Goal: Task Accomplishment & Management: Manage account settings

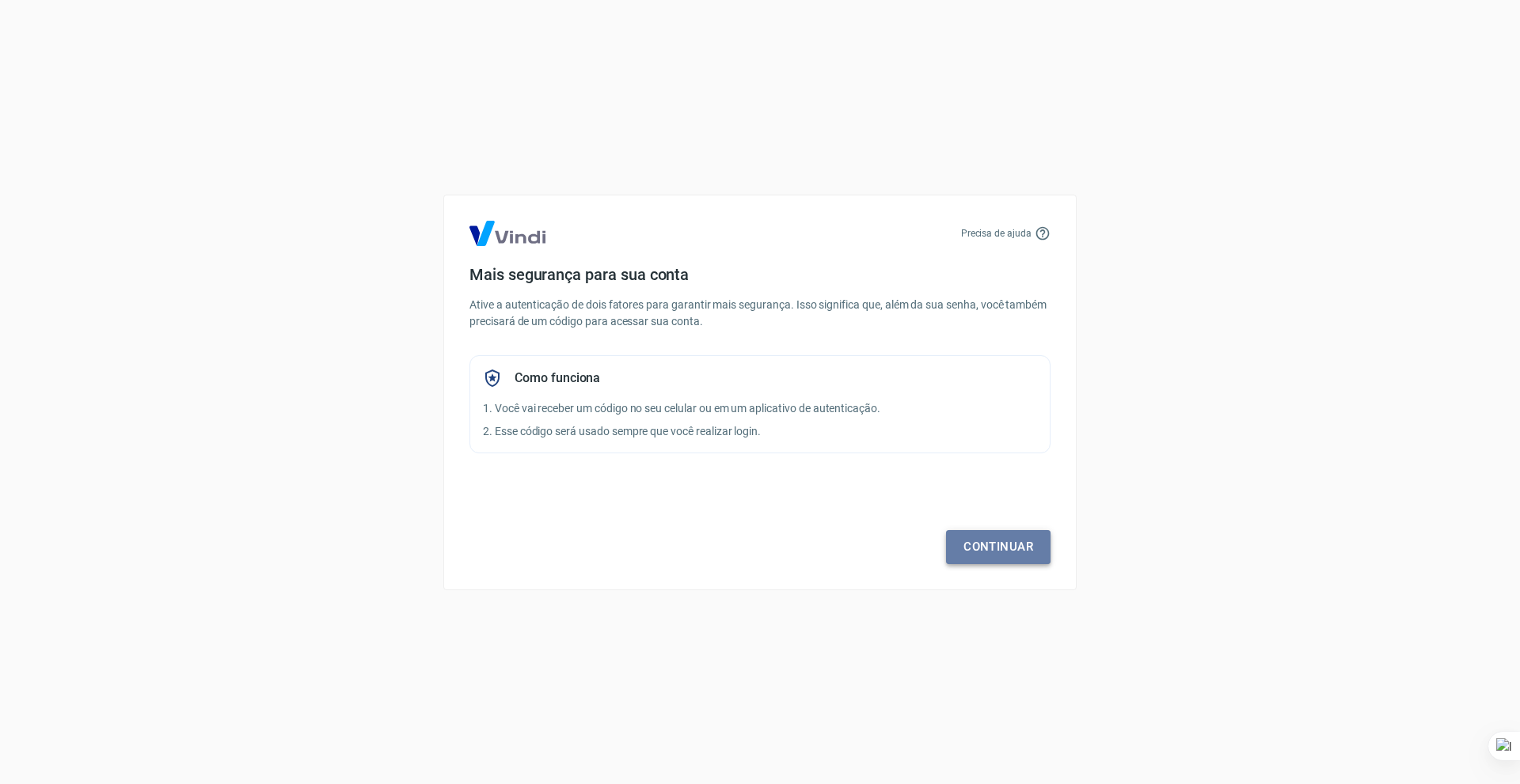
click at [1004, 548] on link "Continuar" at bounding box center [998, 547] width 104 height 34
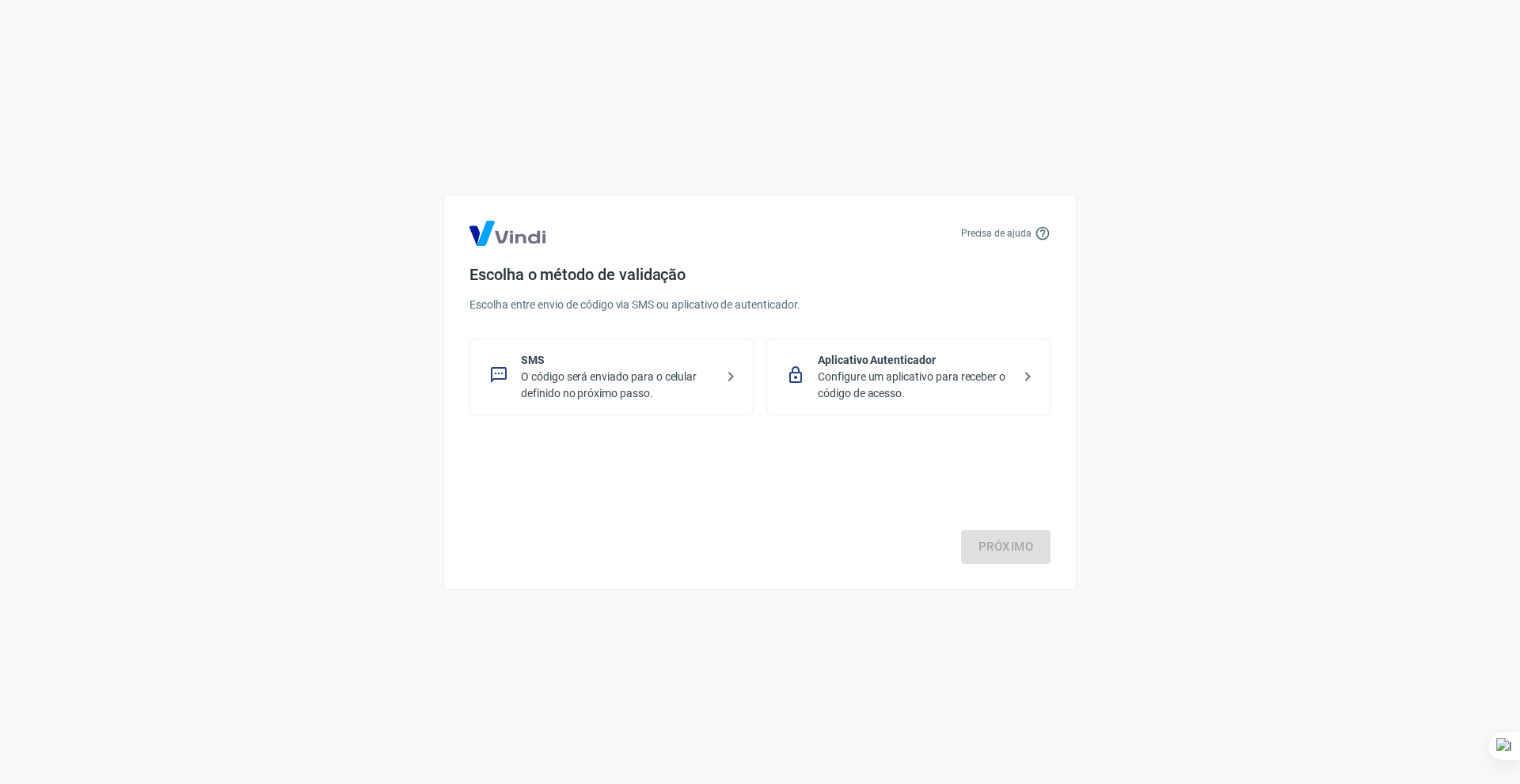
click at [596, 386] on p "O código será enviado para o celular definido no próximo passo." at bounding box center [618, 386] width 194 height 34
click at [1005, 545] on link "Próximo" at bounding box center [1005, 547] width 89 height 34
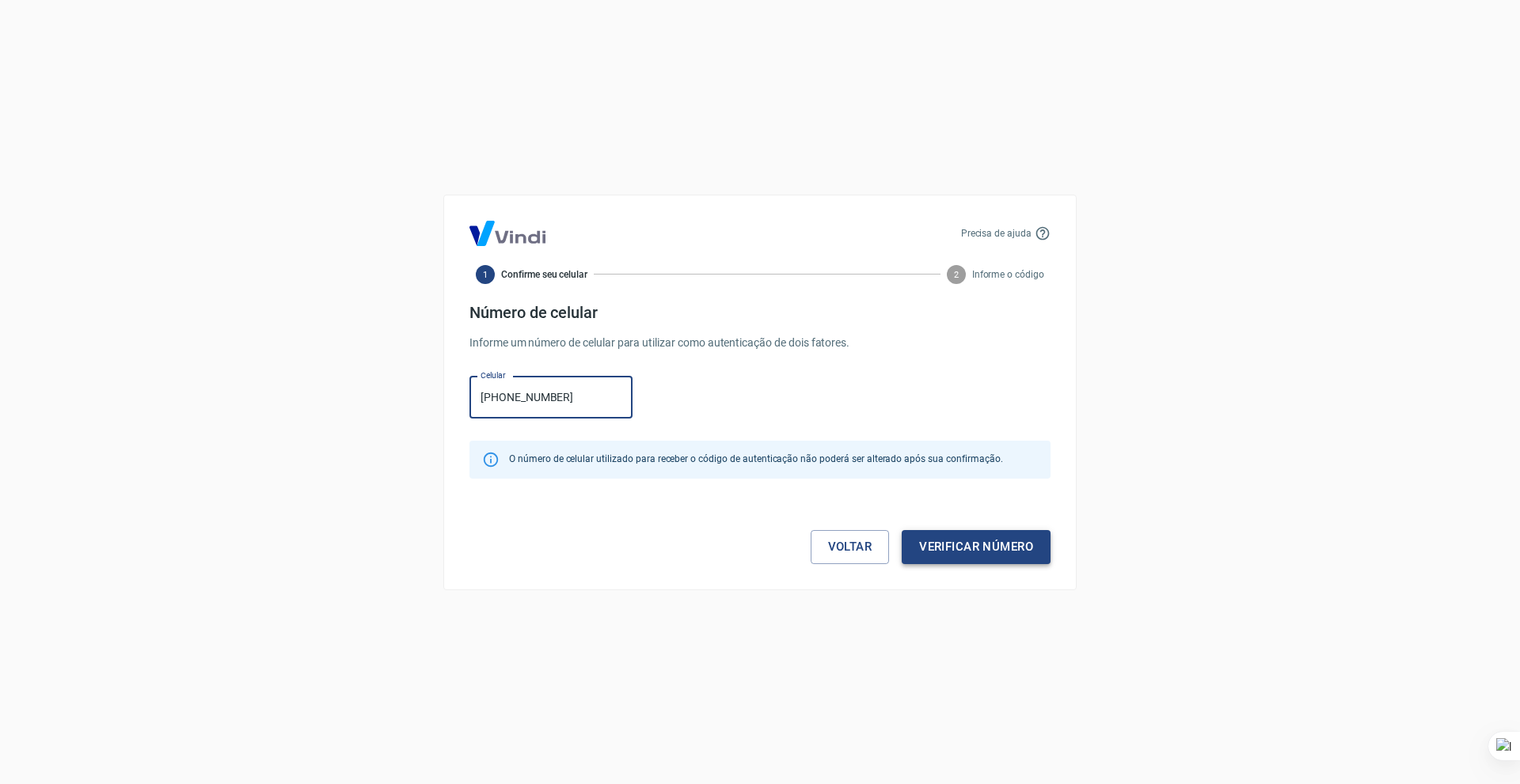
type input "[PHONE_NUMBER]"
click at [982, 547] on button "Verificar número" at bounding box center [975, 547] width 149 height 34
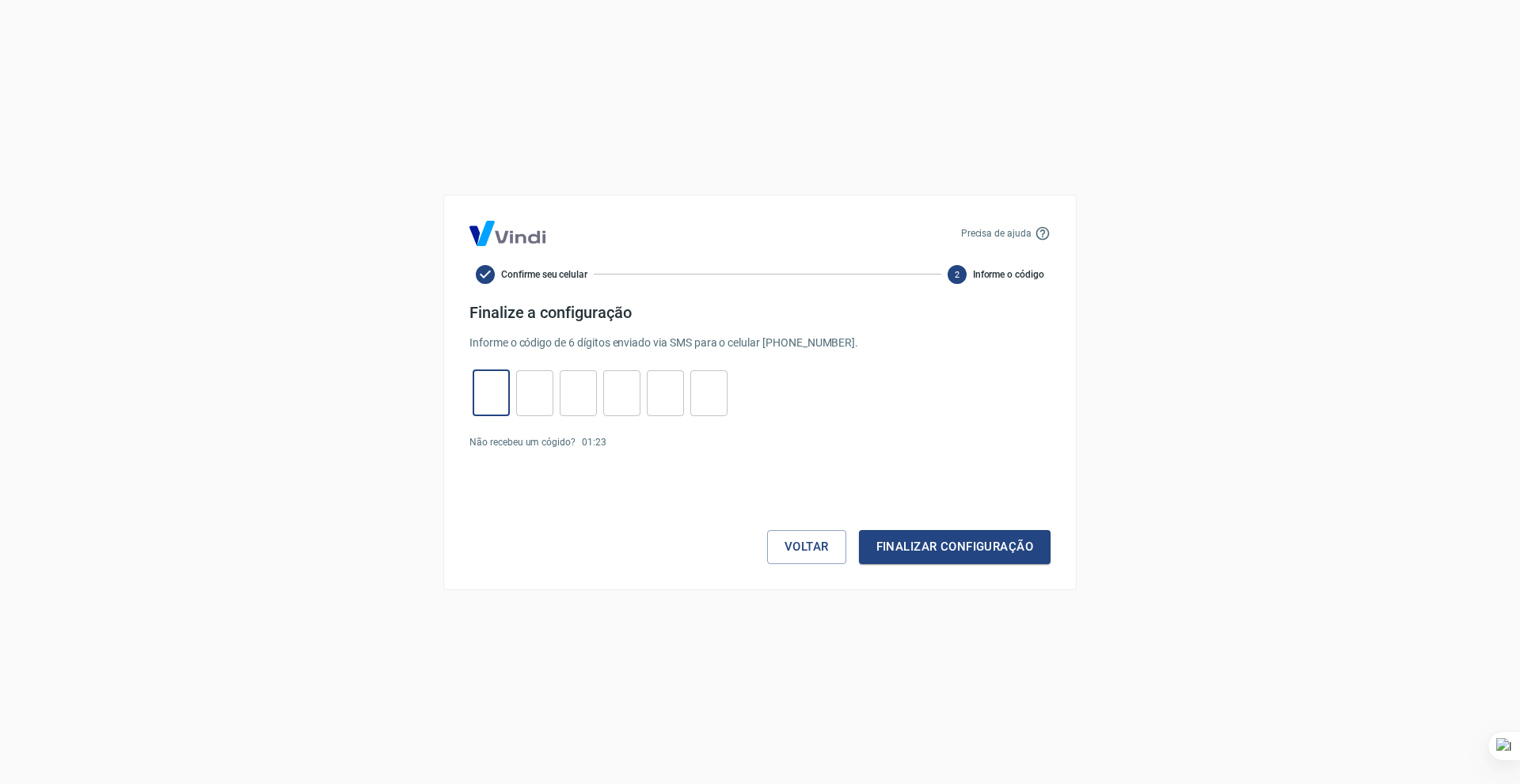
click at [508, 392] on input "tel" at bounding box center [491, 392] width 37 height 34
type input "1"
type input "7"
type input "4"
type input "6"
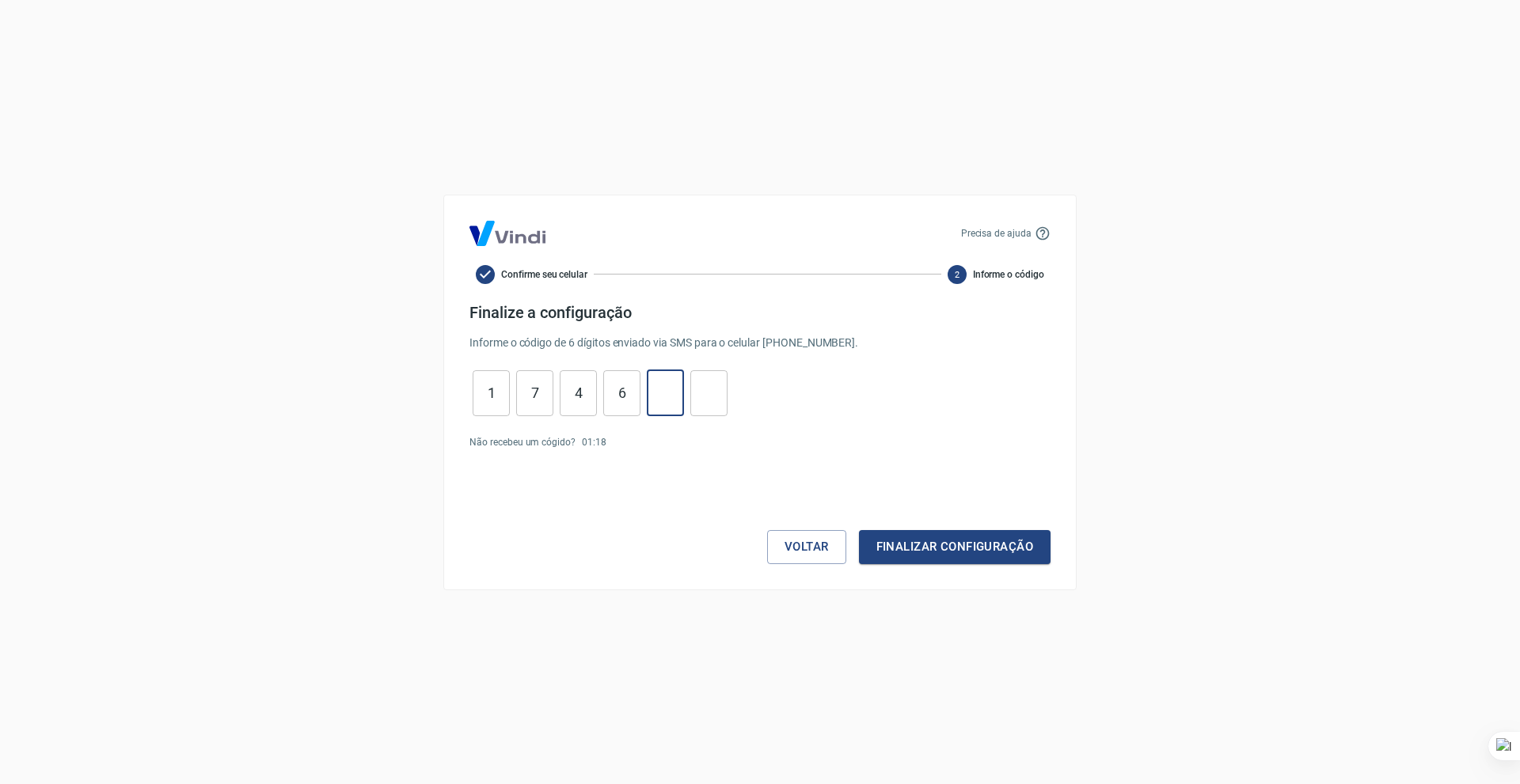
type input "1"
type input "8"
click at [912, 545] on button "Finalizar configuração" at bounding box center [955, 547] width 192 height 34
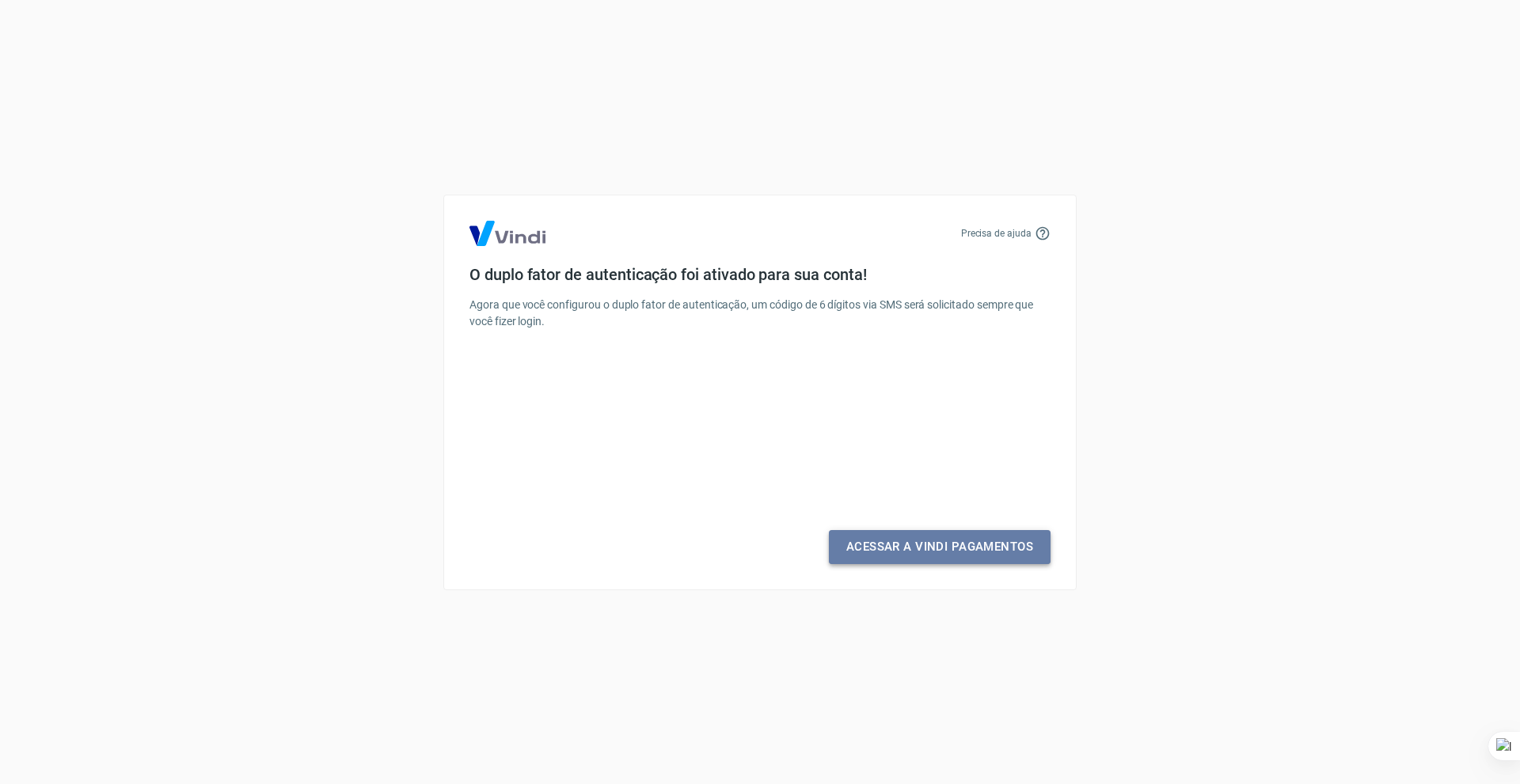
click at [928, 553] on link "Acessar a Vindi Pagamentos" at bounding box center [940, 547] width 222 height 34
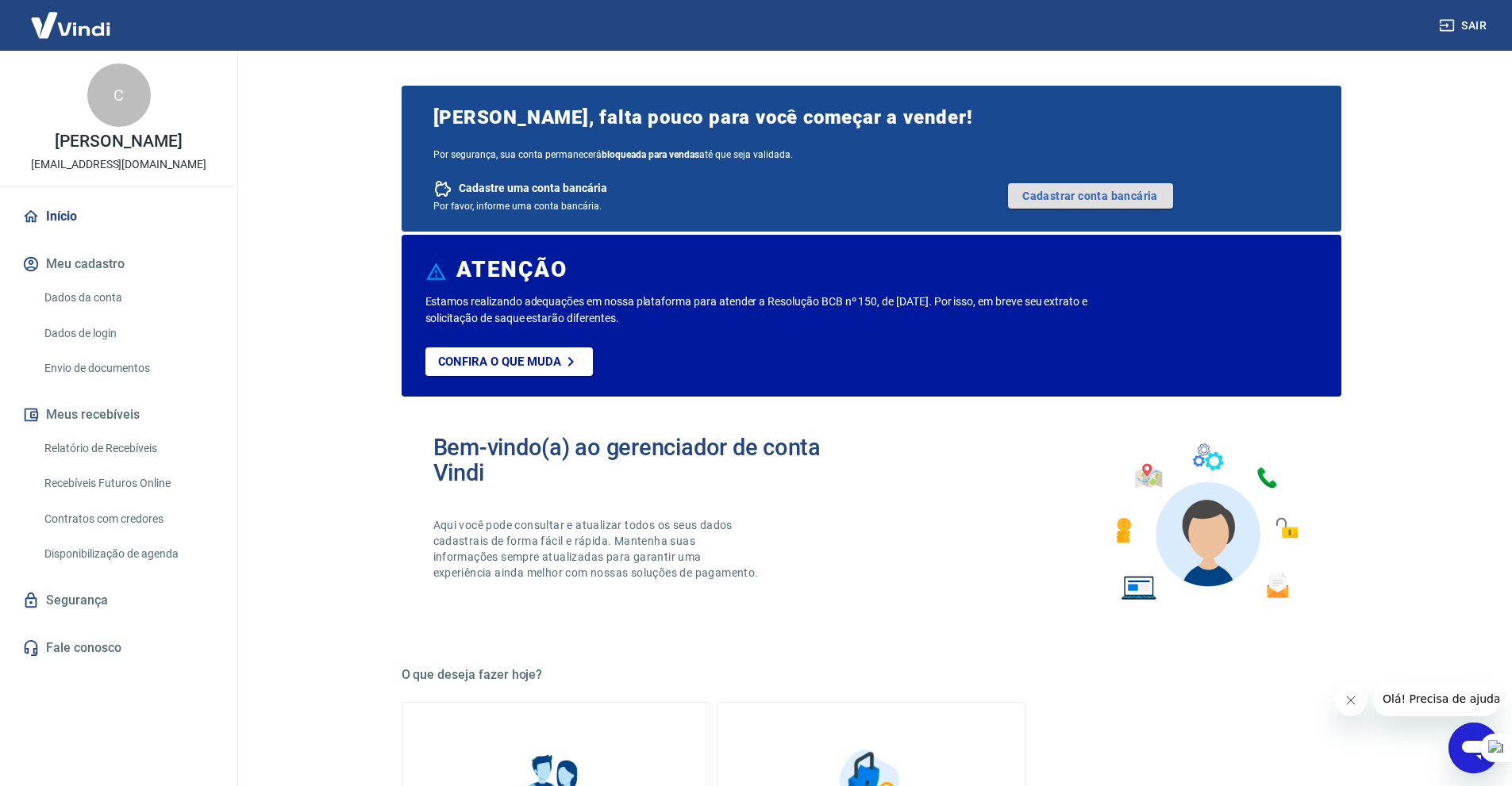
click at [1108, 201] on link "Cadastrar conta bancária" at bounding box center [1091, 195] width 165 height 25
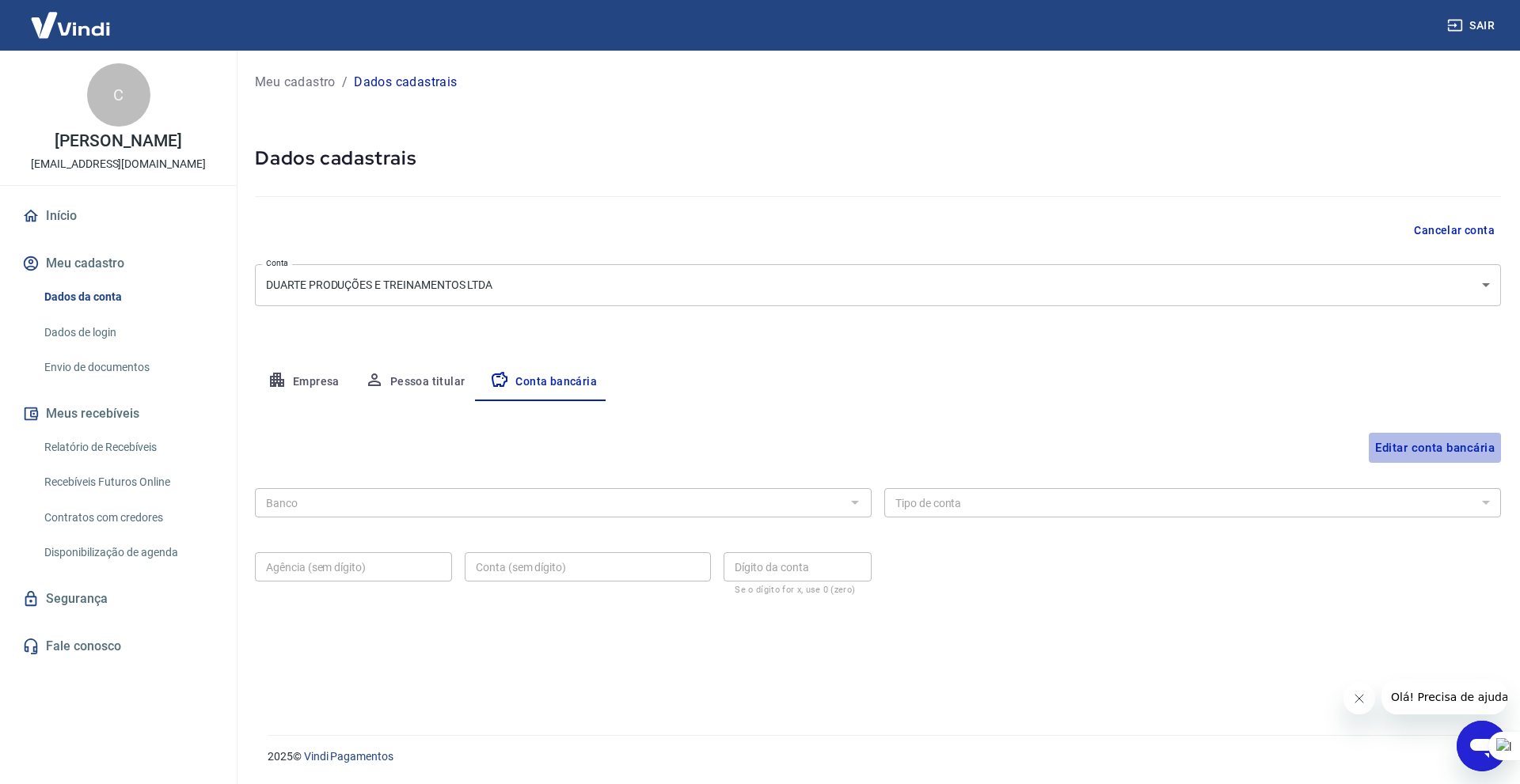
click at [1412, 453] on button "Editar conta bancária" at bounding box center [1434, 448] width 132 height 30
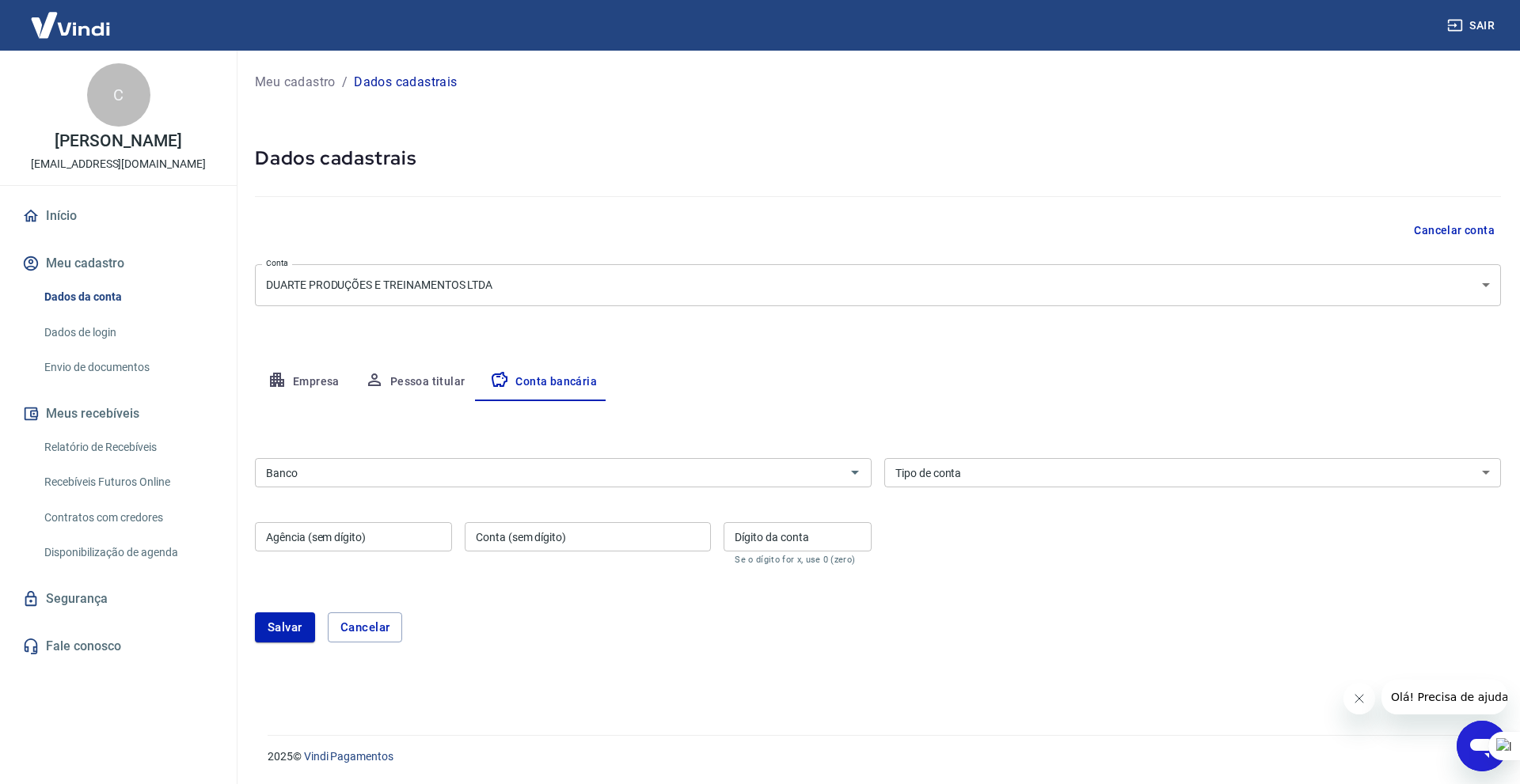
click at [451, 479] on input "Banco" at bounding box center [550, 473] width 581 height 20
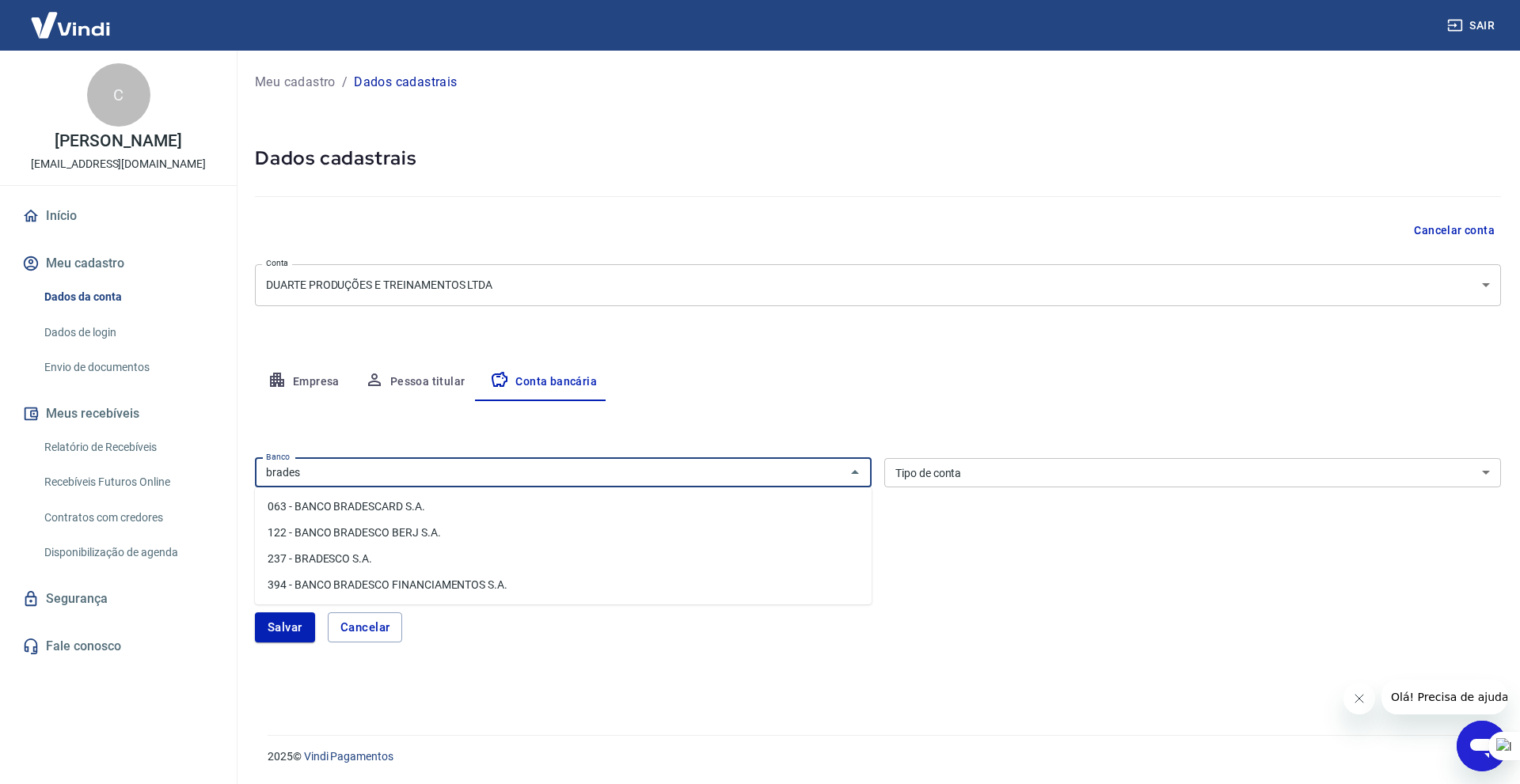
click at [393, 560] on li "237 - BRADESCO S.A." at bounding box center [562, 559] width 616 height 26
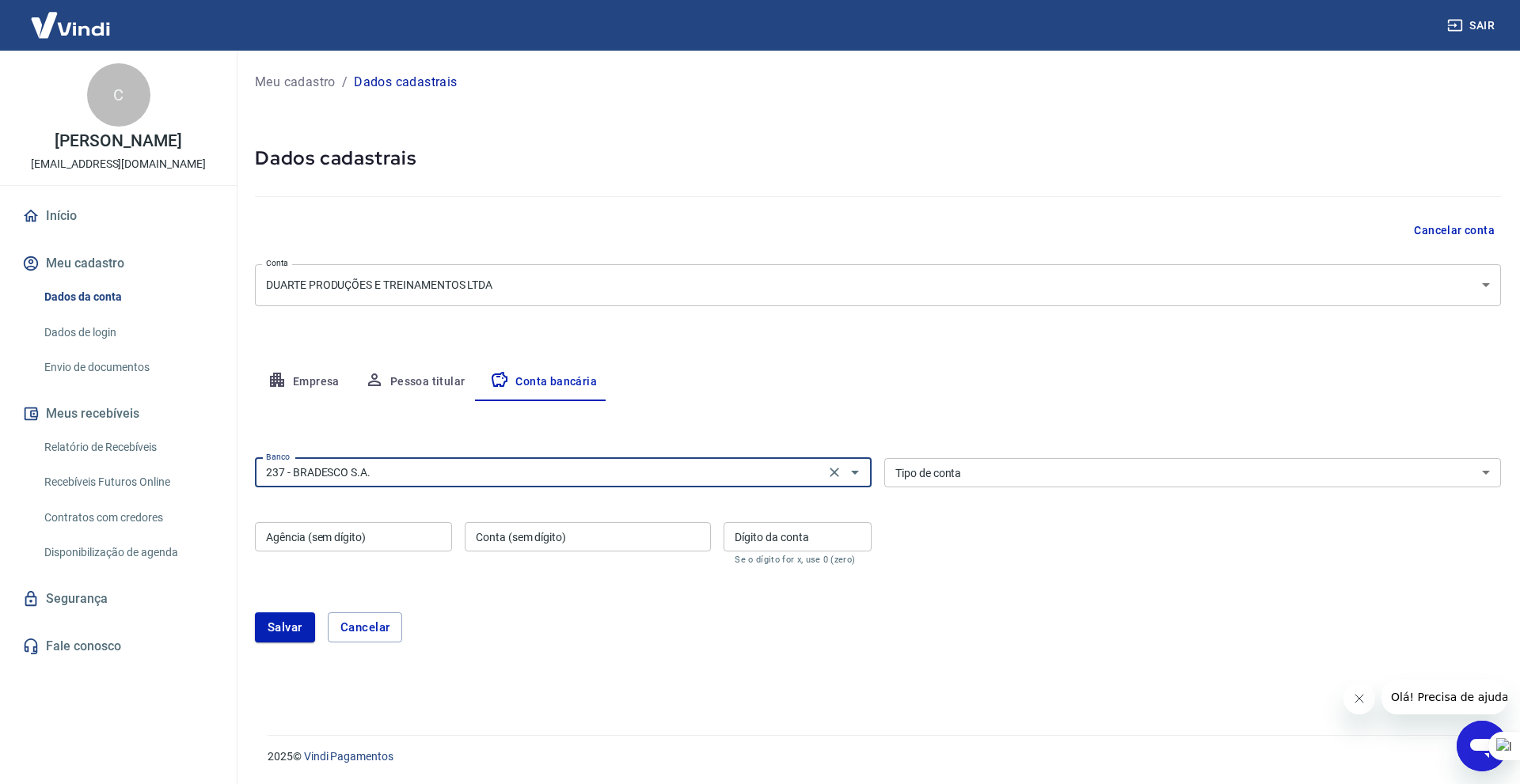
type input "237 - BRADESCO S.A."
click at [985, 473] on select "Conta Corrente Conta Poupança" at bounding box center [1192, 472] width 616 height 29
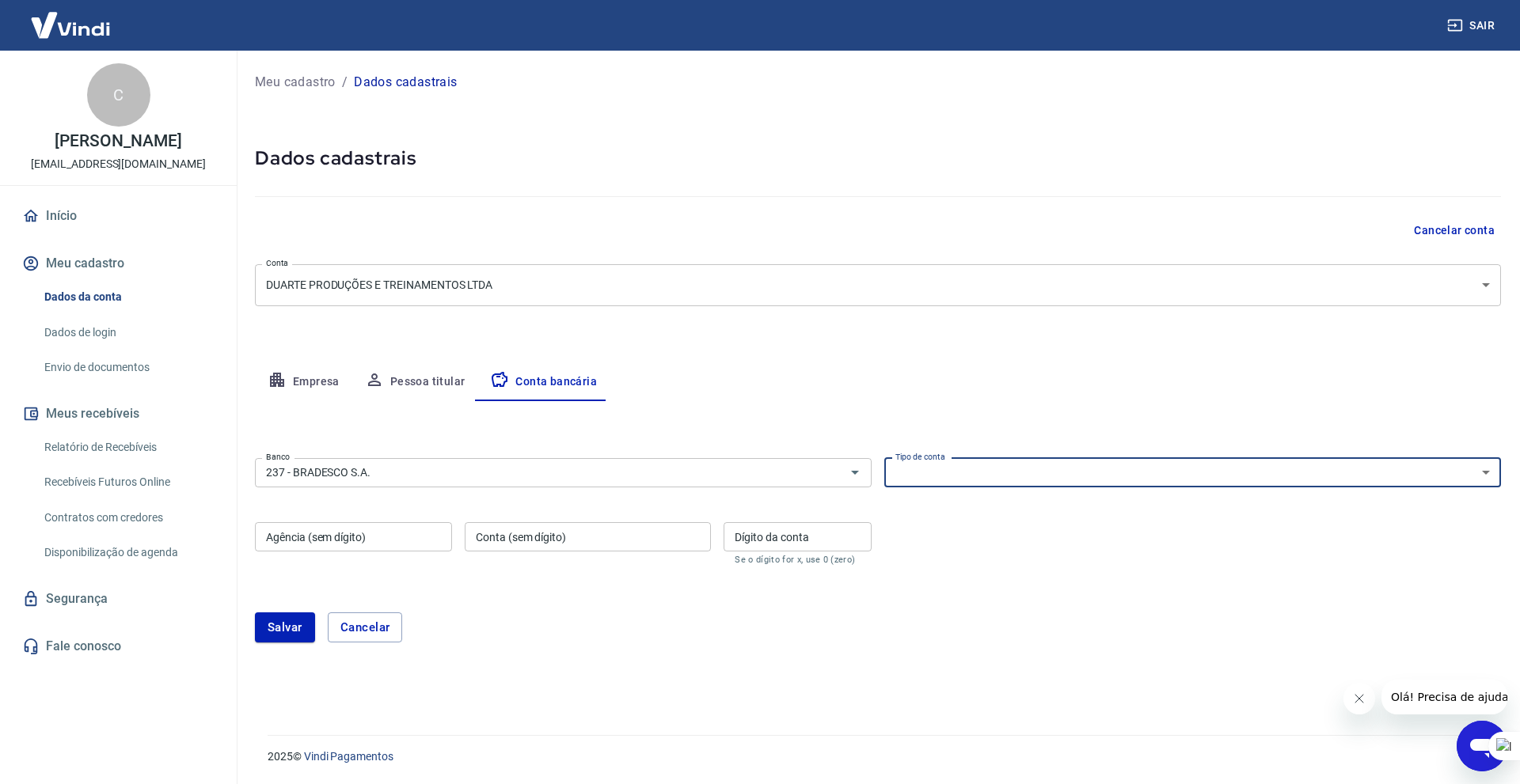
select select "1"
click at [884, 458] on select "Conta Corrente Conta Poupança" at bounding box center [1192, 472] width 616 height 29
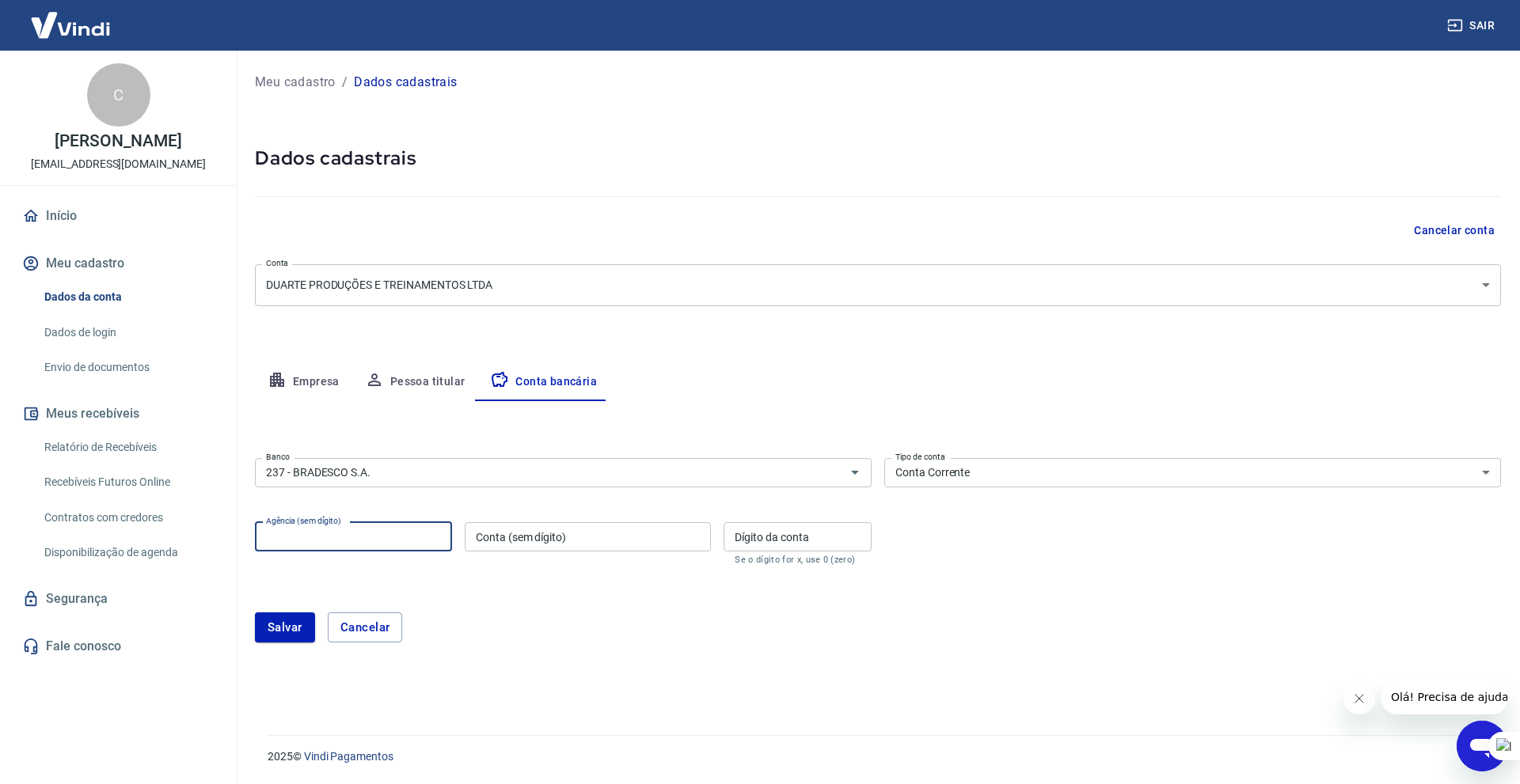
click at [328, 544] on input "Agência (sem dígito)" at bounding box center [353, 536] width 197 height 29
type input "1804"
click at [569, 539] on input "Conta (sem dígito)" at bounding box center [588, 536] width 246 height 29
type input "33415"
click at [779, 533] on input "Dígito da conta" at bounding box center [798, 536] width 148 height 29
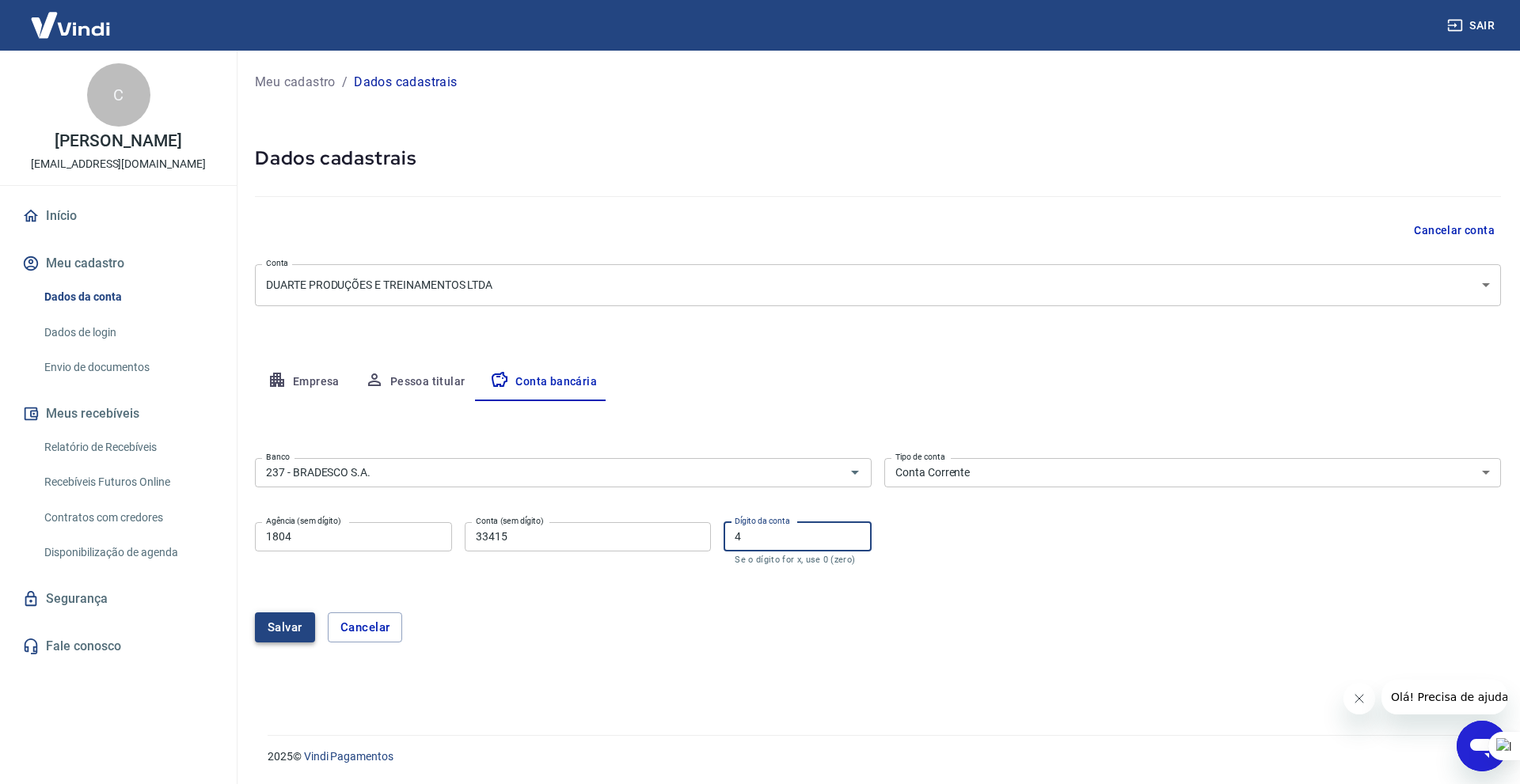
type input "4"
click at [290, 629] on button "Salvar" at bounding box center [285, 628] width 61 height 30
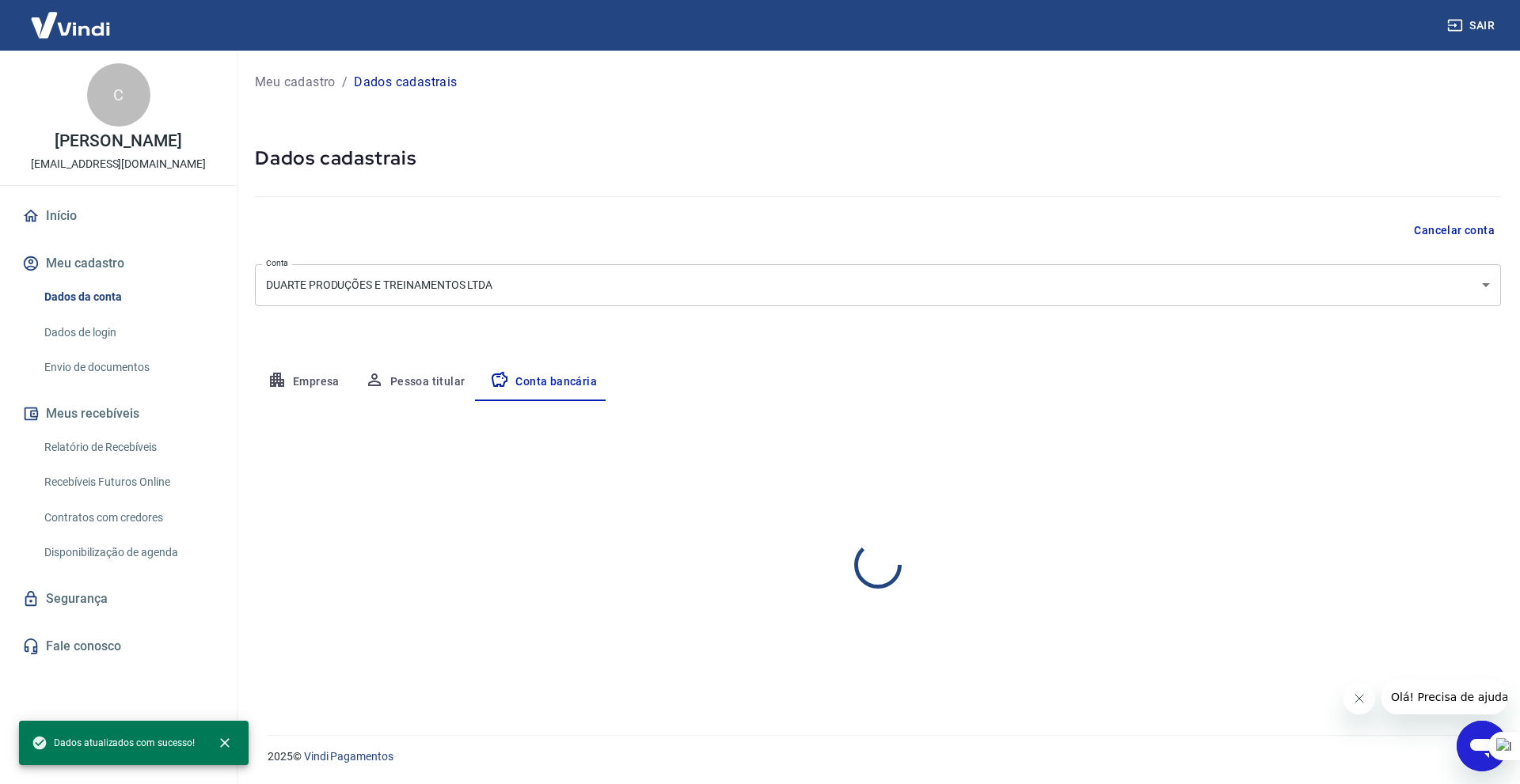
select select "1"
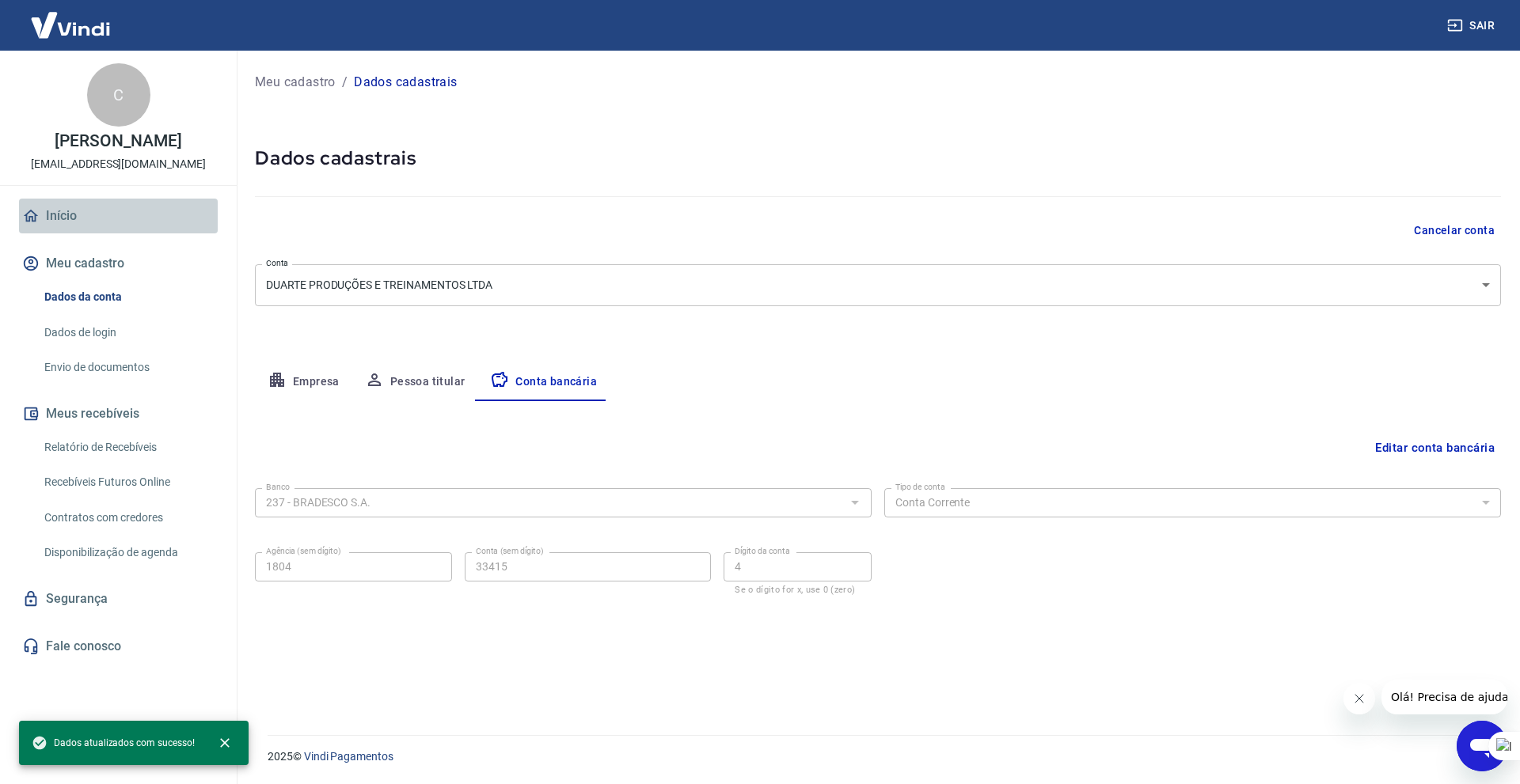
click at [63, 221] on link "Início" at bounding box center [119, 215] width 198 height 34
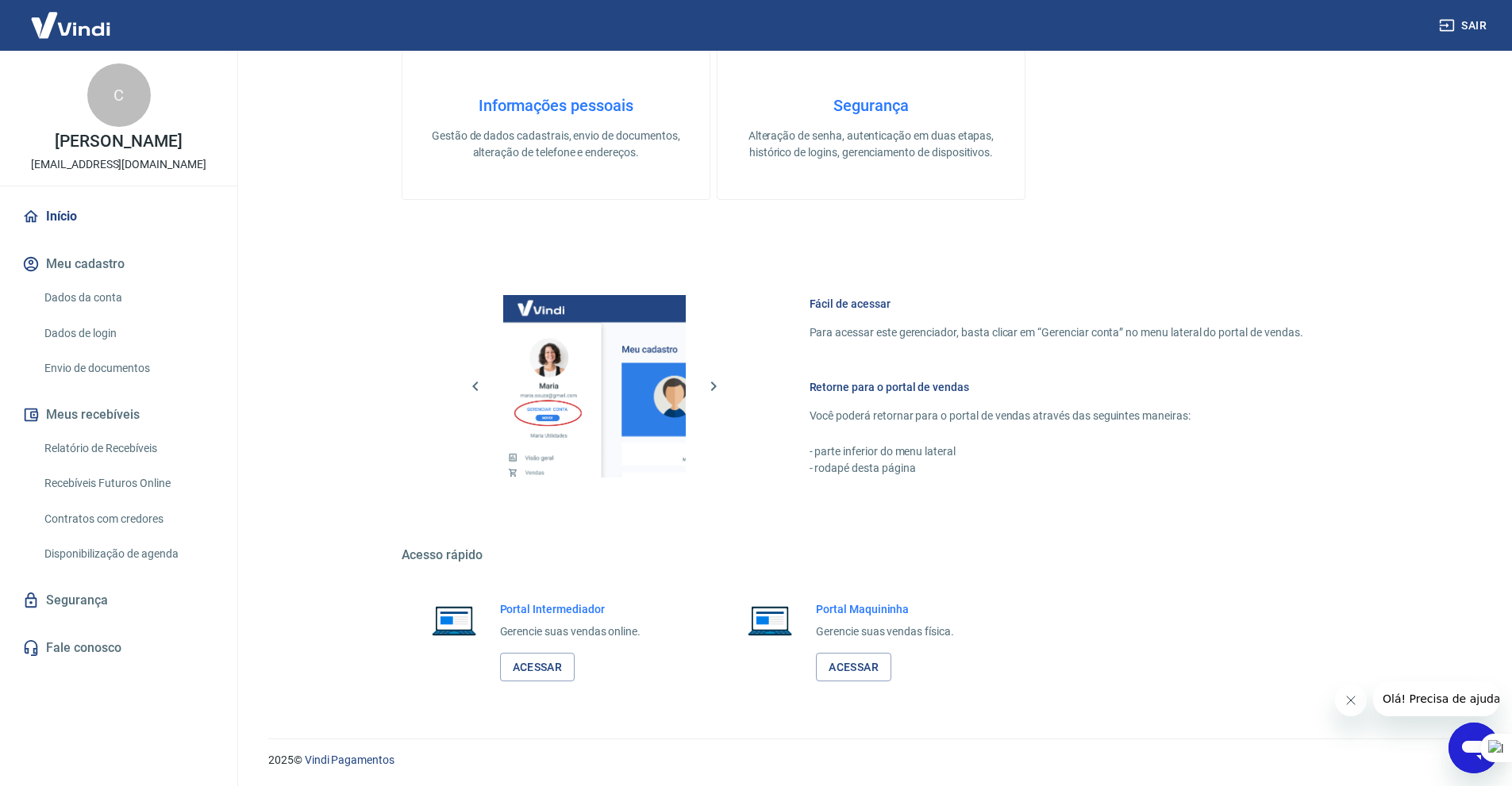
scroll to position [615, 0]
click at [94, 424] on button "Meus recebíveis" at bounding box center [119, 414] width 199 height 35
click at [118, 448] on link "Relatório de Recebíveis" at bounding box center [128, 448] width 180 height 33
